Goal: Task Accomplishment & Management: Complete application form

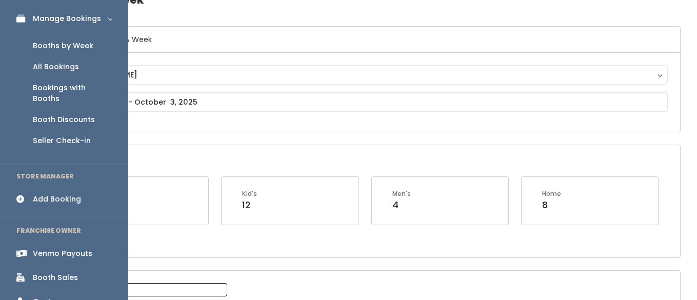
scroll to position [58, 0]
click at [57, 272] on div "Booth Sales" at bounding box center [55, 277] width 45 height 11
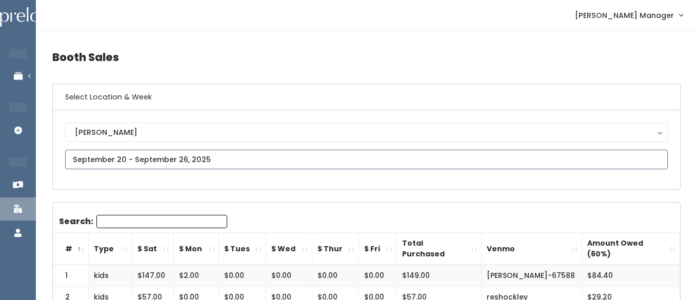
click at [97, 159] on input "text" at bounding box center [366, 159] width 602 height 19
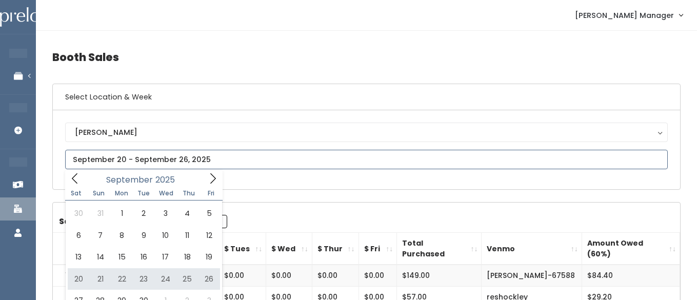
type input "September 20 to September 26"
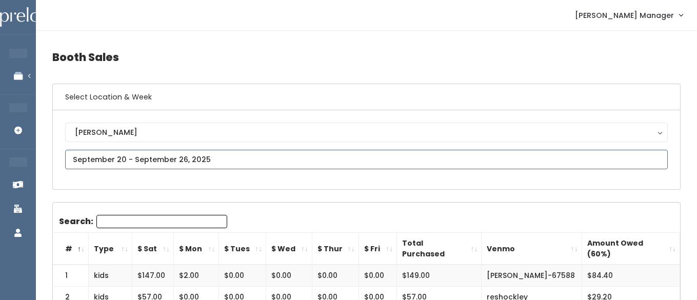
click at [115, 163] on input "text" at bounding box center [366, 159] width 602 height 19
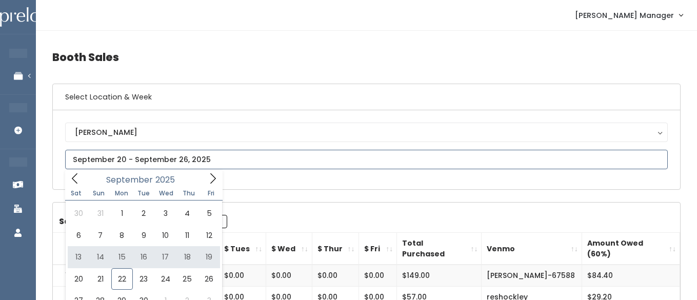
type input "September 13 to September 19"
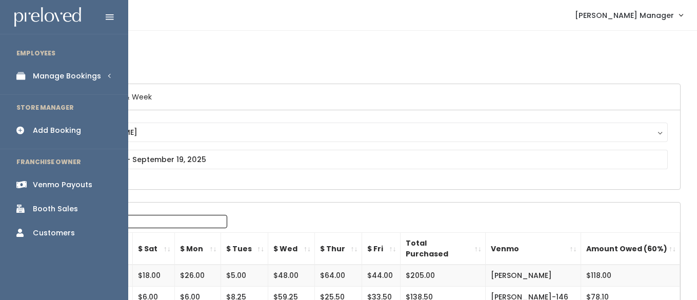
click at [32, 75] on link "Manage Bookings" at bounding box center [64, 76] width 128 height 23
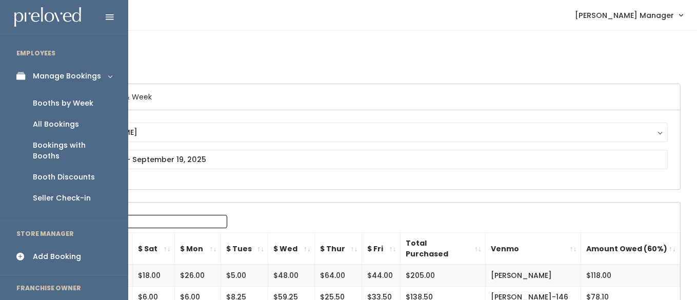
click at [54, 101] on div "Booths by Week" at bounding box center [63, 103] width 60 height 11
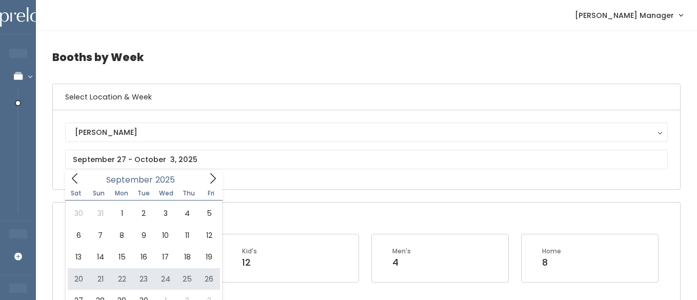
type input "September 20 to September 26"
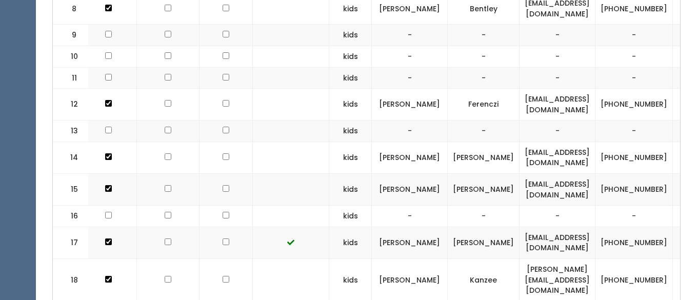
scroll to position [0, 71]
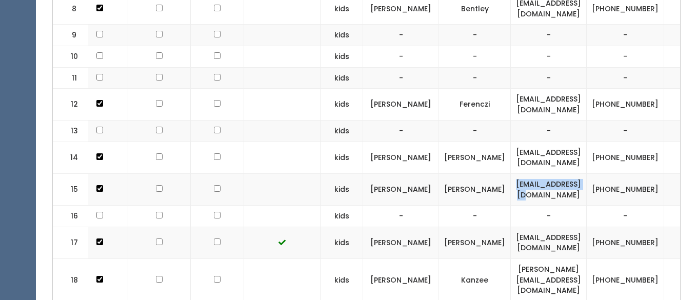
drag, startPoint x: 619, startPoint y: 189, endPoint x: 537, endPoint y: 190, distance: 82.0
click at [537, 190] on td "lmay503@gmail.com" at bounding box center [549, 190] width 76 height 32
copy td "lmay503@gmail.com"
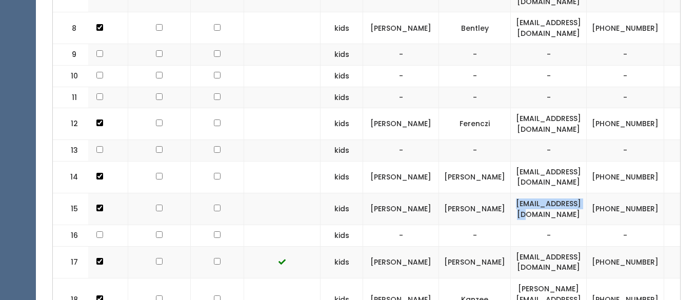
scroll to position [0, 0]
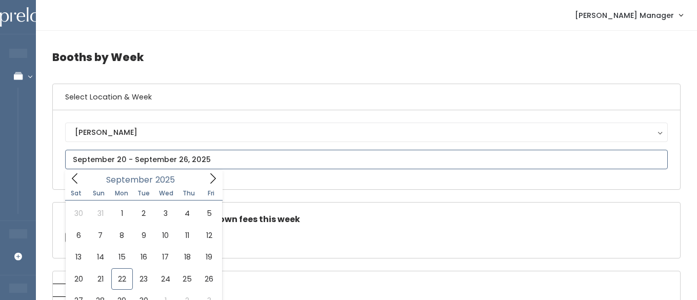
click at [215, 172] on span at bounding box center [212, 178] width 19 height 16
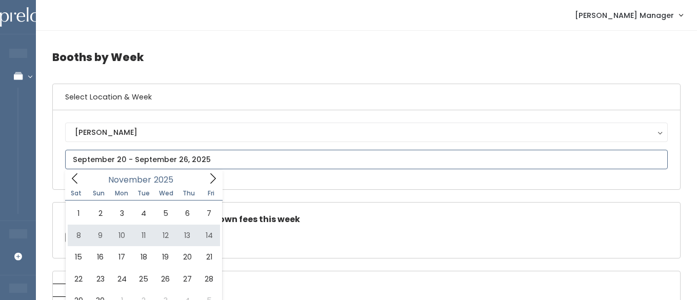
type input "November 8 to November 14"
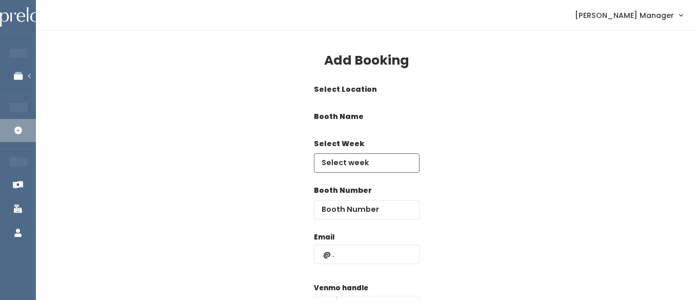
click at [333, 164] on body "EMPLOYEES Manage Bookings Booths by Week All Bookings Bookings with Booths Boot…" at bounding box center [348, 226] width 697 height 452
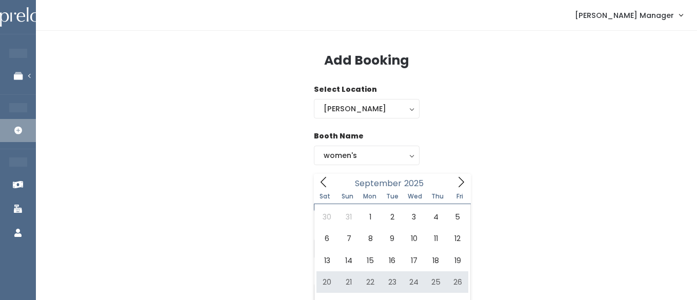
type input "September 20 to September 26"
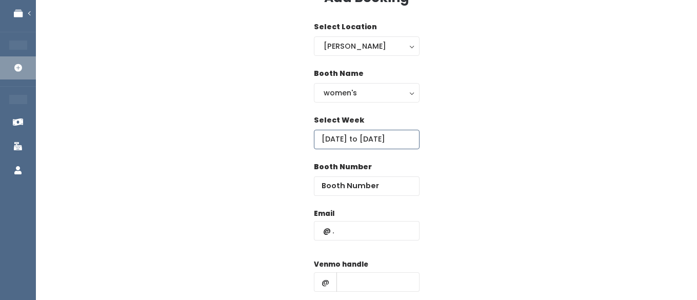
scroll to position [81, 0]
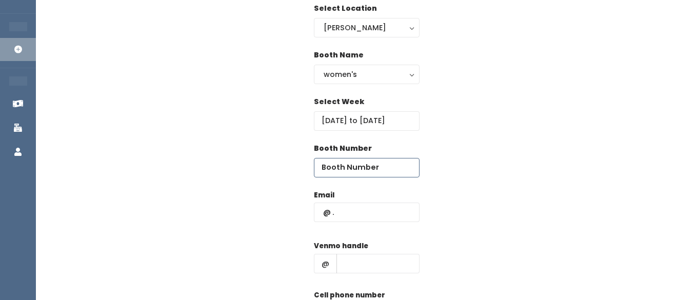
click at [363, 175] on input "number" at bounding box center [367, 167] width 106 height 19
type input "59"
click at [365, 211] on input "text" at bounding box center [367, 212] width 106 height 19
type input "@"
click at [373, 210] on input "text" at bounding box center [367, 212] width 106 height 19
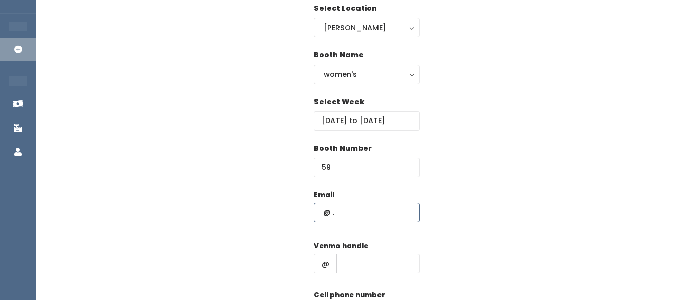
paste input "lmay503@gmail.com"
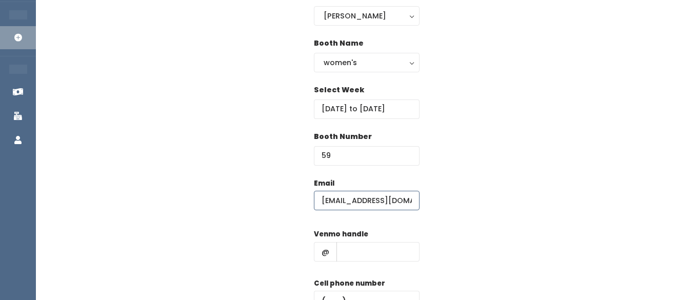
click at [321, 201] on input "lmay503@gmail.com" at bounding box center [367, 200] width 106 height 19
type input "lmay503@gmail.com"
click at [367, 255] on input "text" at bounding box center [377, 251] width 83 height 19
type input "hhhh"
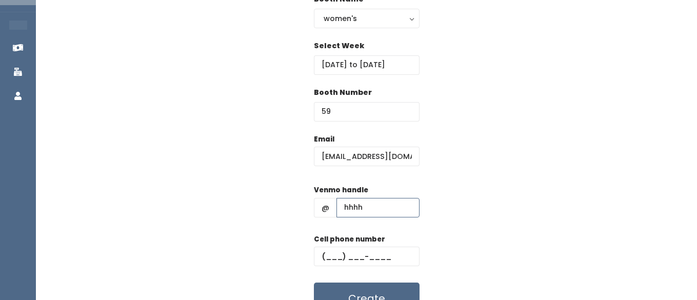
scroll to position [144, 0]
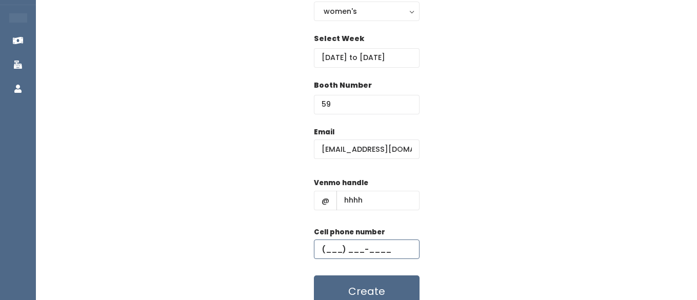
click at [347, 251] on input "text" at bounding box center [367, 248] width 106 height 19
type input "(555) 555-5555"
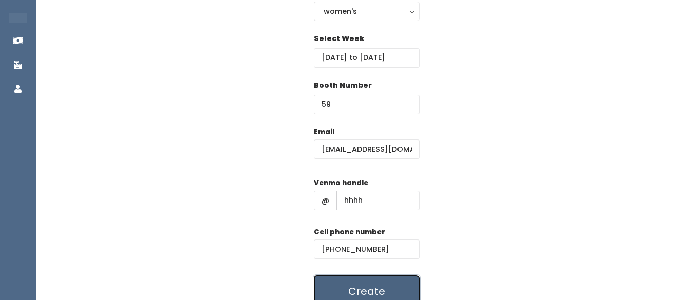
click at [342, 284] on button "Create" at bounding box center [367, 291] width 106 height 32
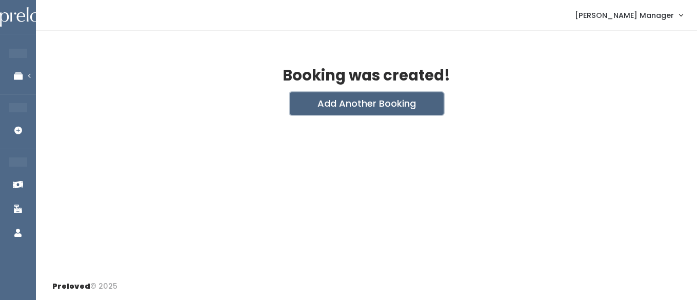
click at [315, 114] on button "Add Another Booking" at bounding box center [367, 103] width 154 height 23
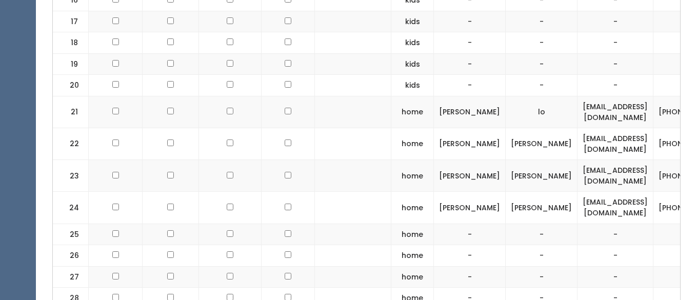
scroll to position [728, 0]
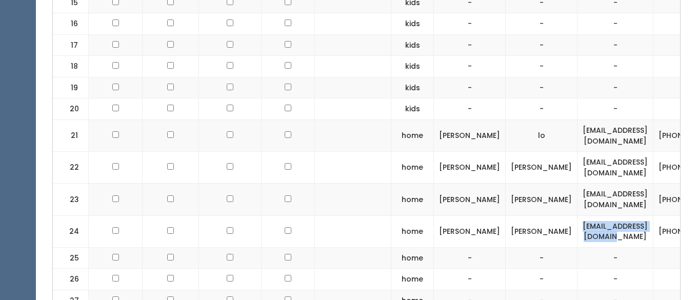
drag, startPoint x: 516, startPoint y: 231, endPoint x: 608, endPoint y: 232, distance: 91.3
click at [608, 232] on td "salkema116@hotmail.com" at bounding box center [615, 231] width 76 height 32
copy td "[EMAIL_ADDRESS][DOMAIN_NAME]"
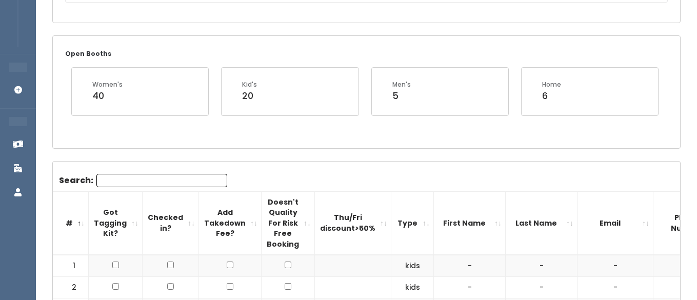
scroll to position [0, 0]
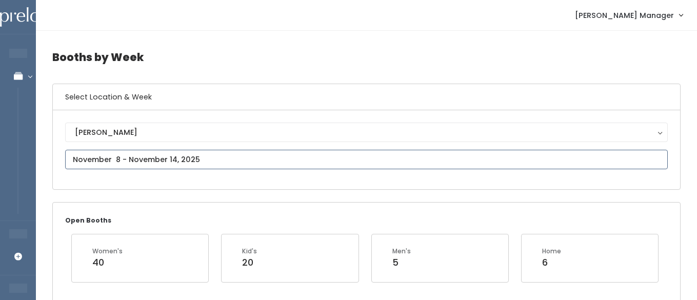
click at [113, 162] on input "text" at bounding box center [366, 159] width 602 height 19
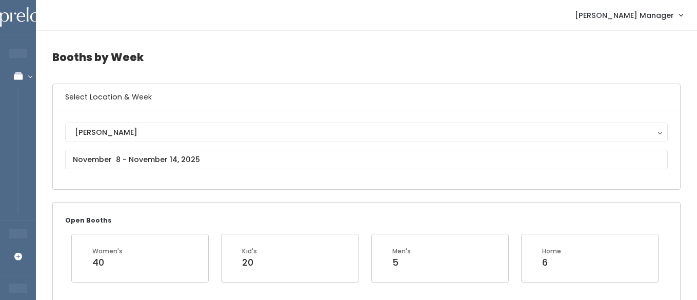
click at [295, 171] on div "Sandy Sandy" at bounding box center [366, 150] width 602 height 54
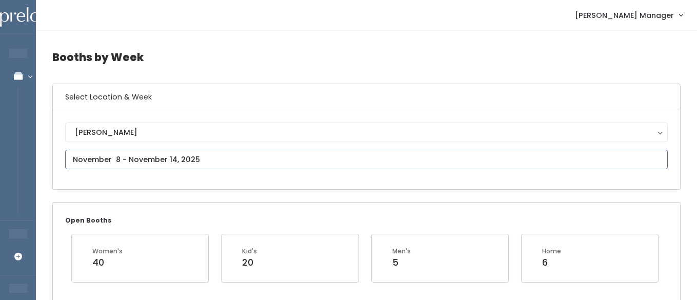
click at [109, 163] on input "text" at bounding box center [366, 159] width 602 height 19
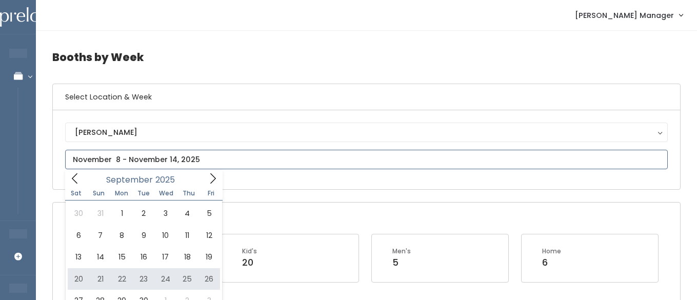
type input "[DATE] to [DATE]"
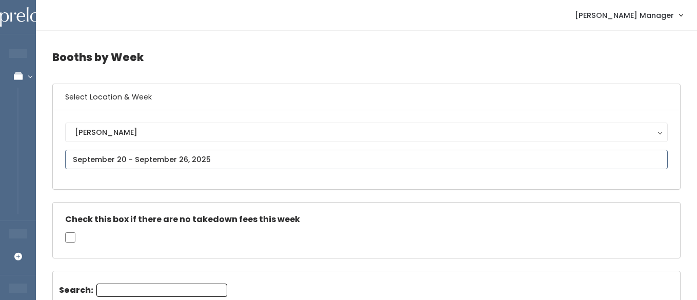
click at [125, 158] on input "text" at bounding box center [366, 159] width 602 height 19
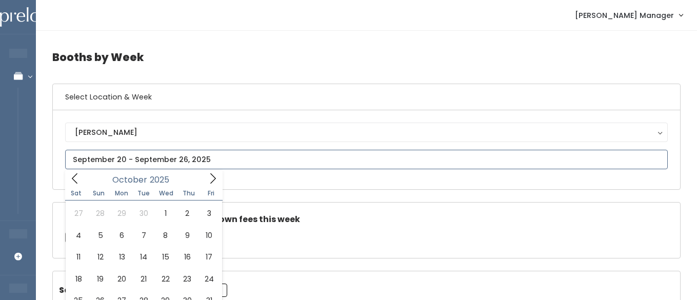
click at [215, 171] on span at bounding box center [212, 178] width 19 height 16
click at [77, 177] on icon at bounding box center [74, 178] width 11 height 11
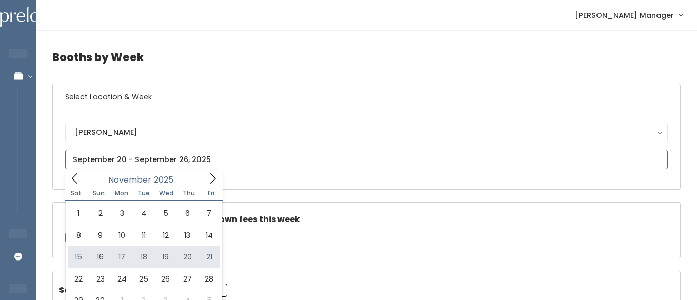
type input "November 15 to November 21"
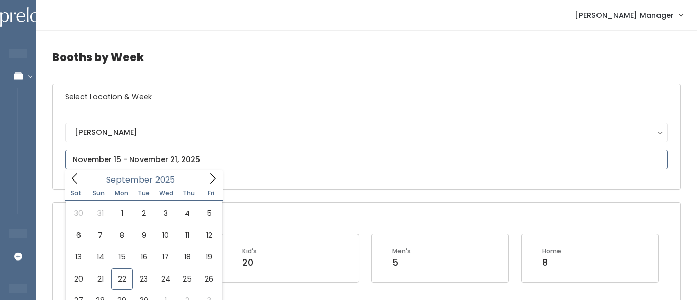
click at [136, 164] on input "text" at bounding box center [366, 159] width 602 height 19
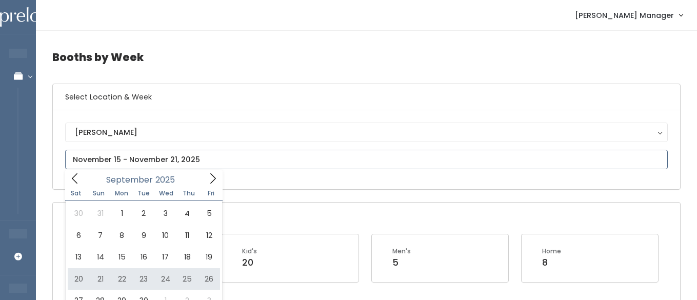
type input "September 20 to September 26"
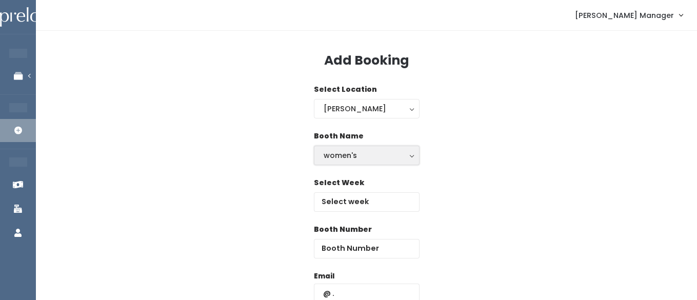
click at [338, 156] on div "women's" at bounding box center [366, 155] width 86 height 11
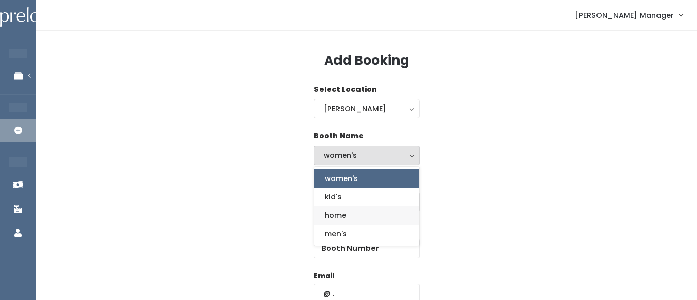
click at [335, 217] on span "home" at bounding box center [336, 215] width 22 height 11
select select "home"
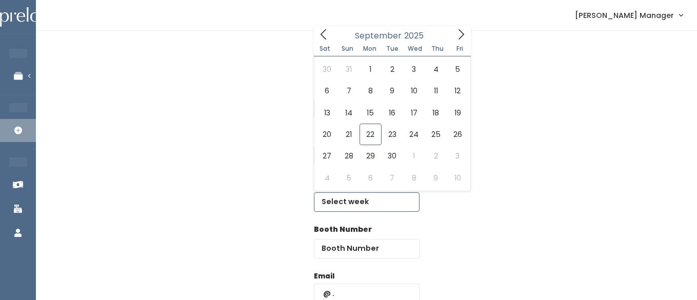
click at [348, 202] on input "text" at bounding box center [367, 201] width 106 height 19
click at [457, 40] on span at bounding box center [460, 34] width 19 height 16
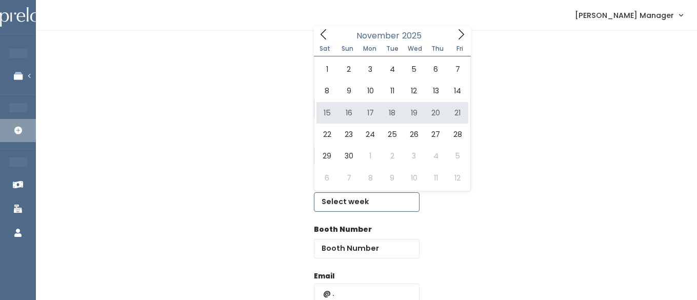
type input "November 15 to November 21"
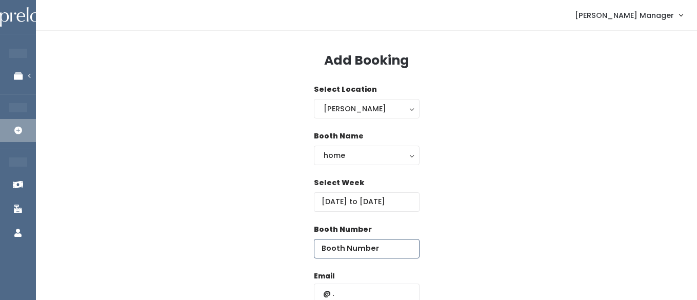
click at [392, 254] on input "number" at bounding box center [367, 248] width 106 height 19
type input "24"
click at [371, 288] on input "text" at bounding box center [367, 293] width 106 height 19
paste input "salkema116@hotmail.com"
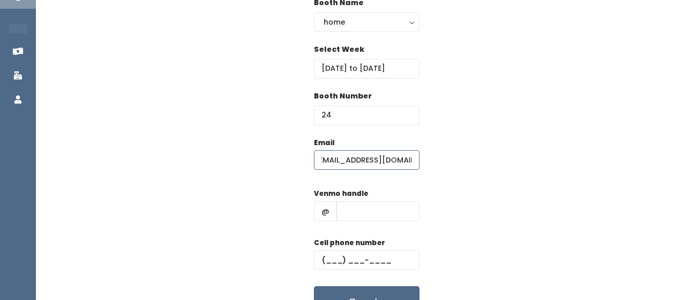
scroll to position [191, 0]
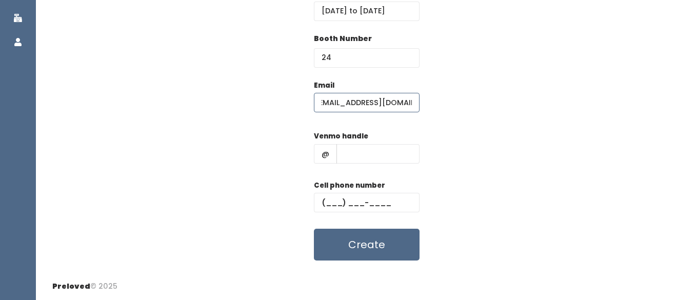
type input "salkema116@hotmail.com"
click at [353, 152] on input "text" at bounding box center [377, 153] width 83 height 19
type input "hhhh"
click at [359, 211] on input "text" at bounding box center [367, 202] width 106 height 19
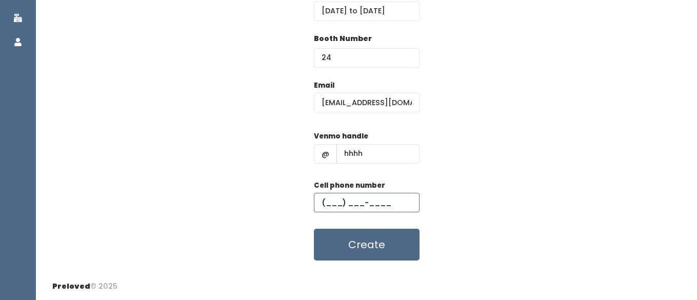
type input "(555) 555-5555"
click at [333, 251] on button "Create" at bounding box center [367, 245] width 106 height 32
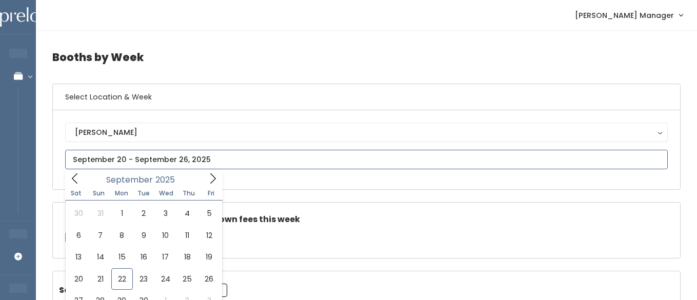
click at [152, 159] on input "text" at bounding box center [366, 159] width 602 height 19
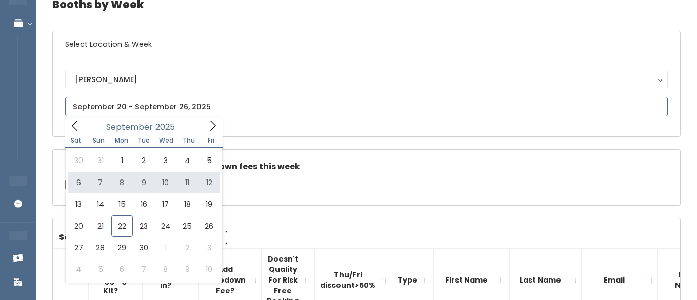
scroll to position [53, 0]
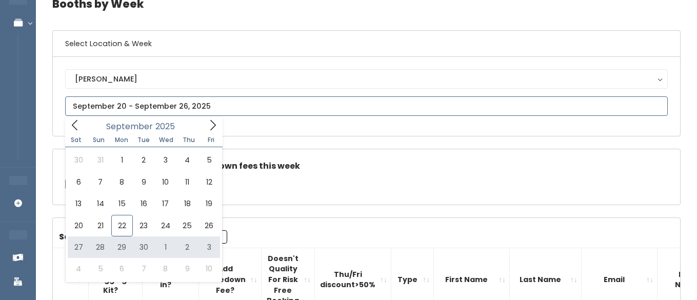
type input "[DATE] to [DATE]"
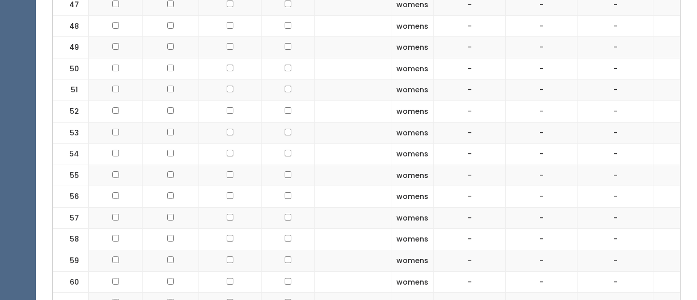
scroll to position [1607, 0]
